Goal: Navigation & Orientation: Find specific page/section

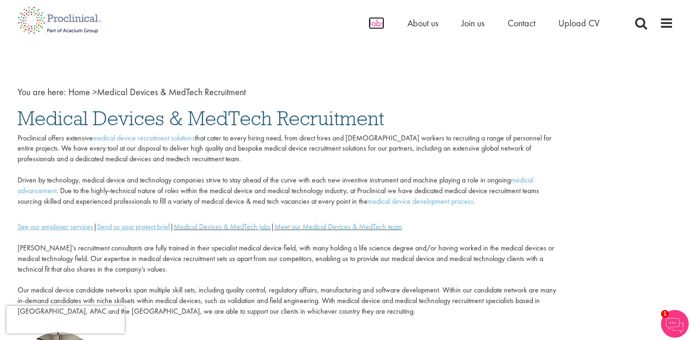
click at [378, 24] on span "Jobs" at bounding box center [376, 23] width 16 height 12
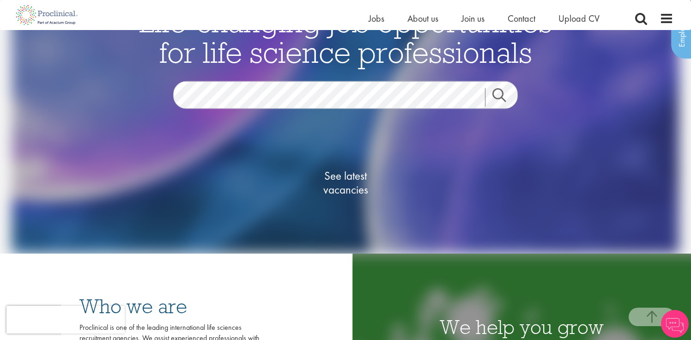
scroll to position [42, 0]
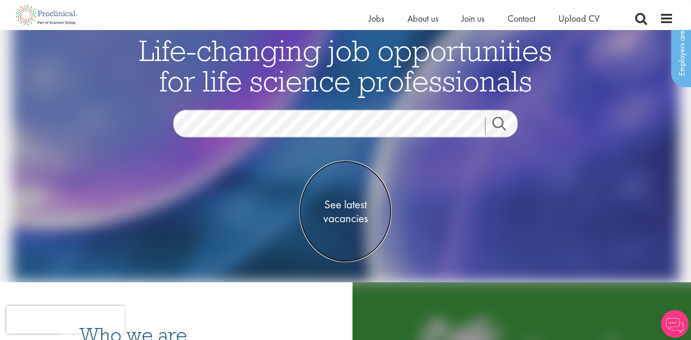
click at [351, 207] on span "See latest vacancies" at bounding box center [345, 211] width 92 height 28
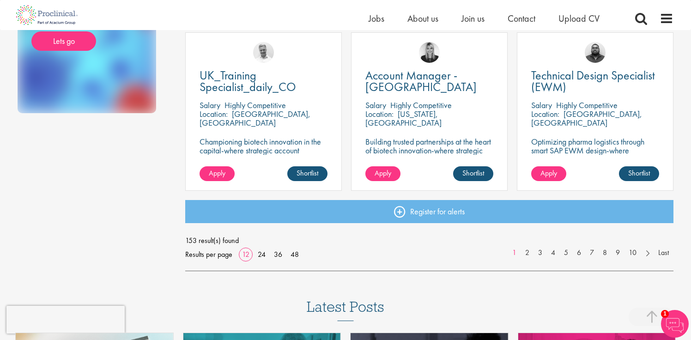
scroll to position [702, 0]
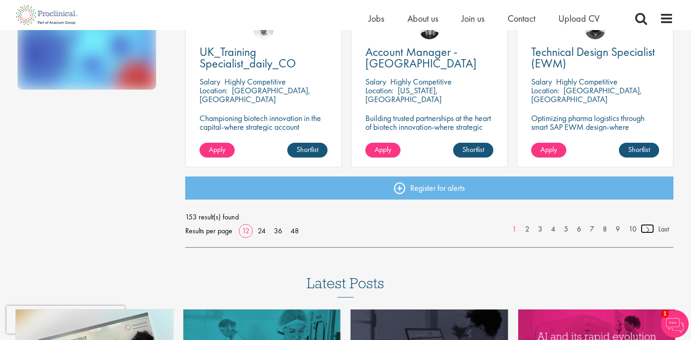
click at [646, 230] on link at bounding box center [646, 228] width 13 height 9
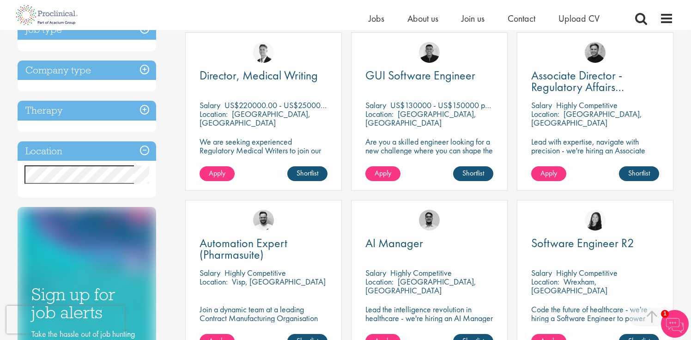
scroll to position [343, 0]
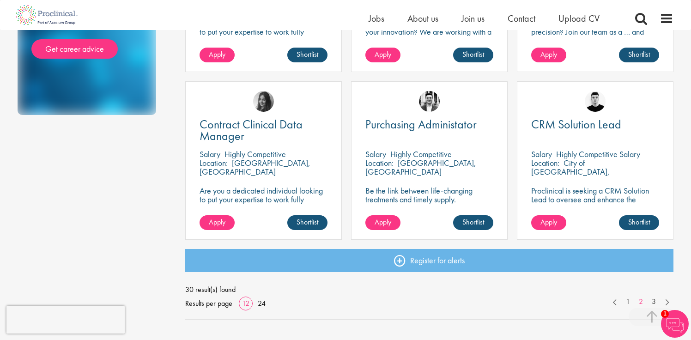
scroll to position [632, 0]
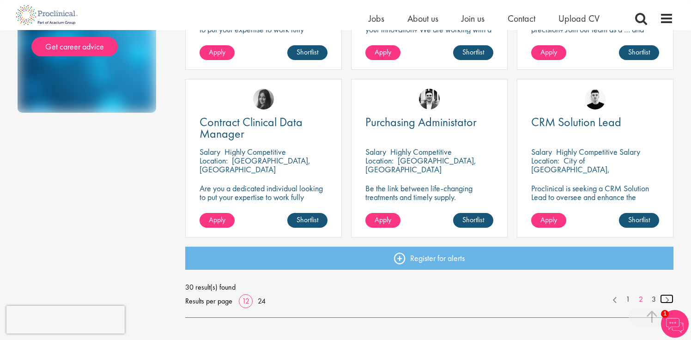
click at [667, 298] on link at bounding box center [666, 298] width 13 height 9
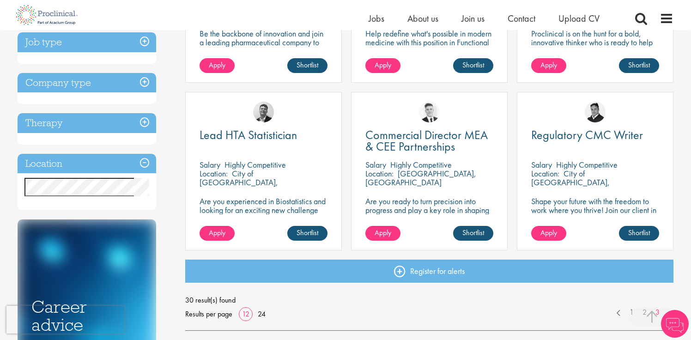
scroll to position [289, 0]
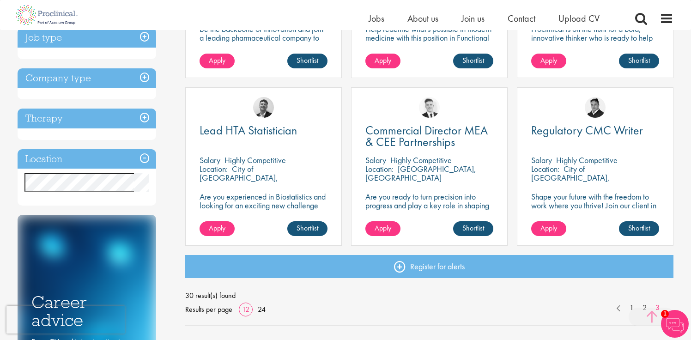
click at [644, 308] on span at bounding box center [651, 316] width 46 height 18
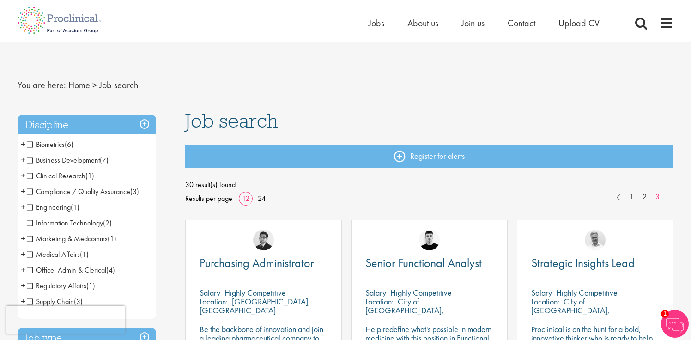
scroll to position [0, 0]
click at [617, 198] on link at bounding box center [618, 196] width 13 height 9
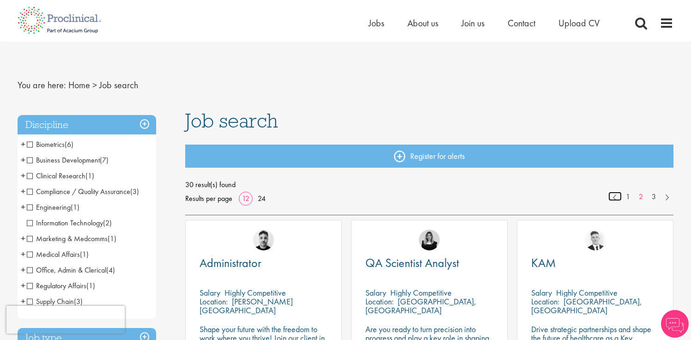
click at [614, 199] on link at bounding box center [614, 196] width 13 height 9
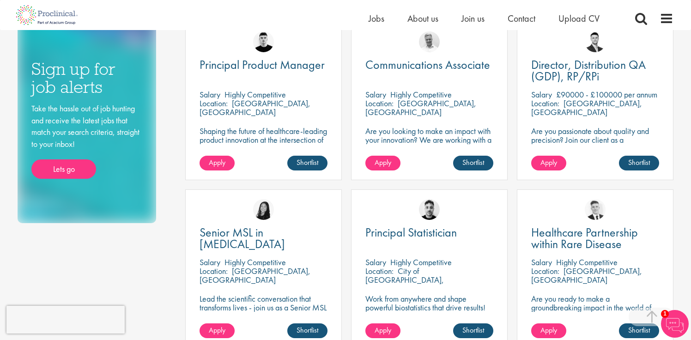
scroll to position [496, 0]
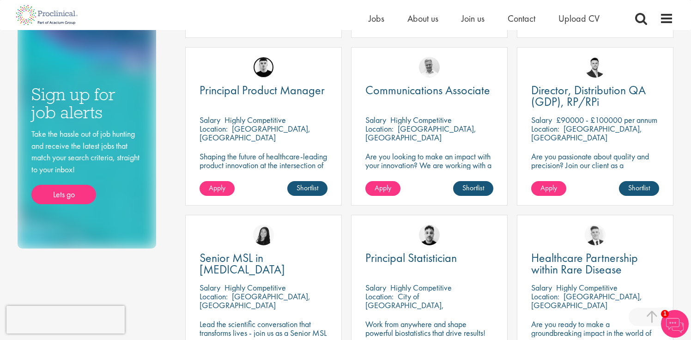
click at [267, 72] on img at bounding box center [263, 67] width 21 height 21
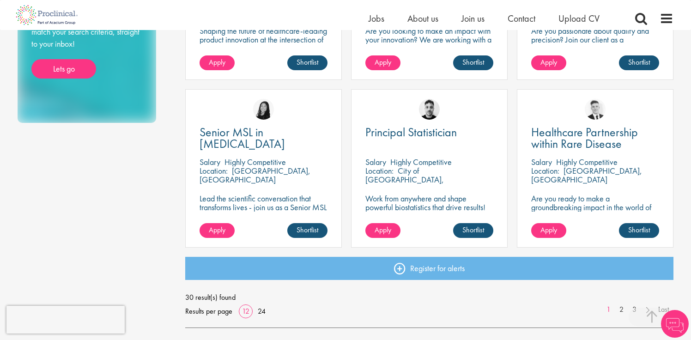
scroll to position [630, 0]
